Goal: Understand process/instructions: Learn how to perform a task or action

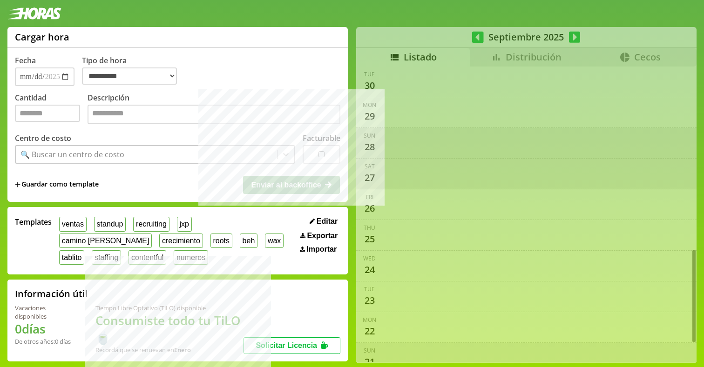
select select "**********"
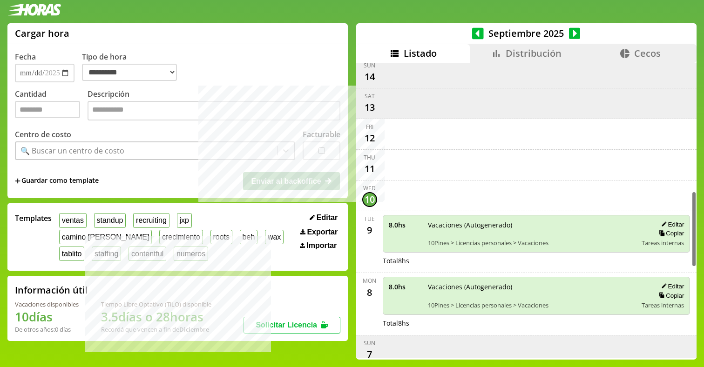
scroll to position [468, 0]
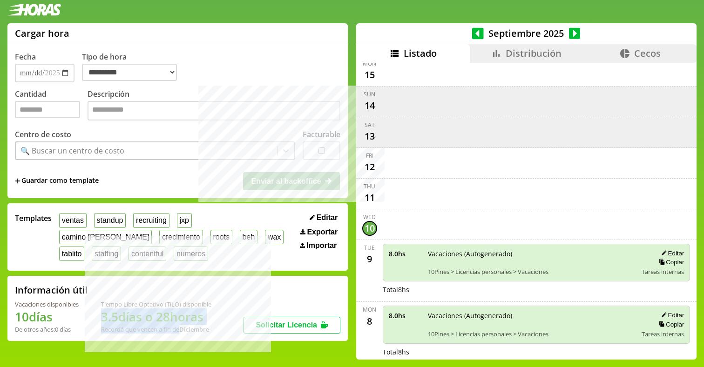
drag, startPoint x: 106, startPoint y: 313, endPoint x: 184, endPoint y: 327, distance: 79.5
click at [184, 327] on div "Tiempo Libre Optativo (TiLO) disponible 3.5 días o 28 horas Recordá que vencen …" at bounding box center [156, 317] width 110 height 34
click at [194, 322] on h1 "3.5 días o 28 horas" at bounding box center [156, 317] width 110 height 17
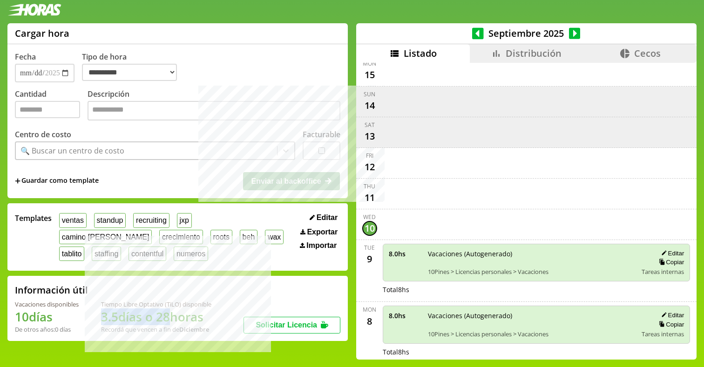
click at [194, 328] on b "Diciembre" at bounding box center [194, 330] width 30 height 8
click at [203, 316] on h1 "3.5 días o 28 horas" at bounding box center [156, 317] width 110 height 17
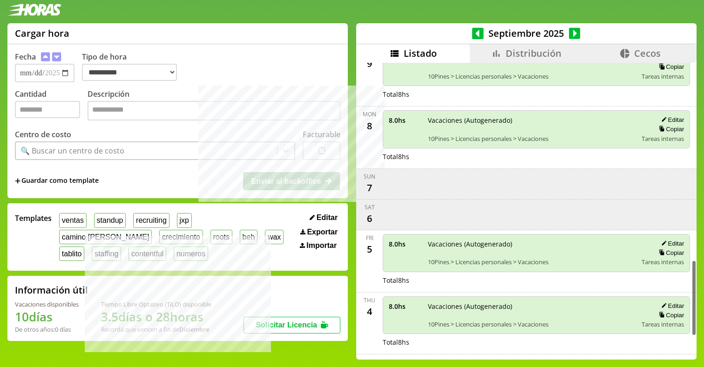
scroll to position [627, 0]
